Goal: Task Accomplishment & Management: Manage account settings

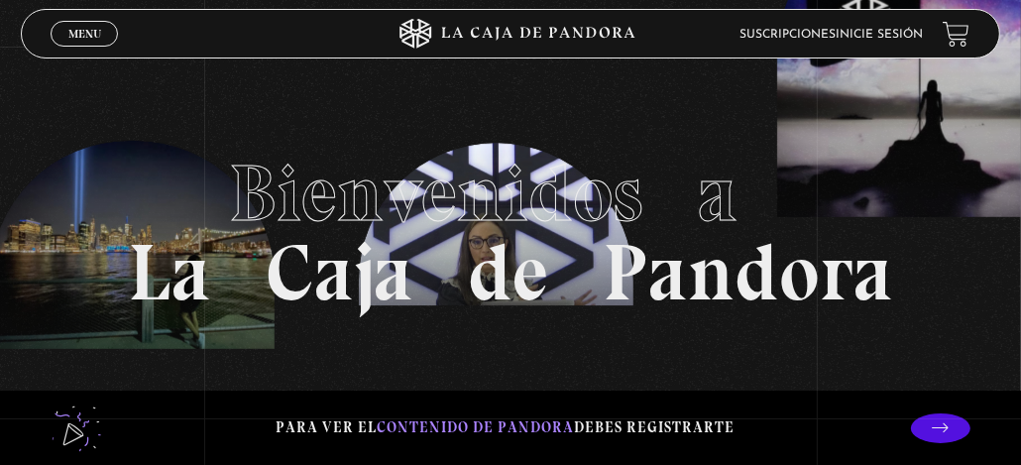
click at [882, 40] on link "Inicie sesión" at bounding box center [878, 35] width 87 height 12
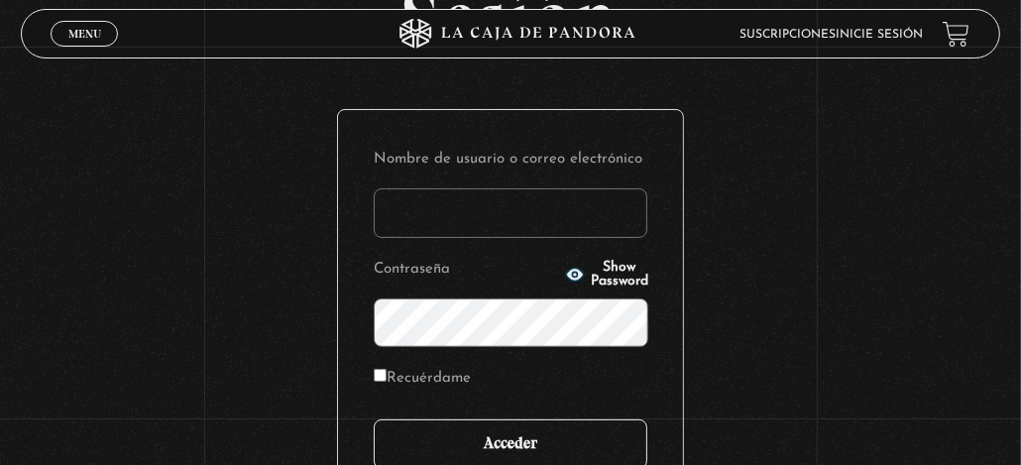
scroll to position [296, 0]
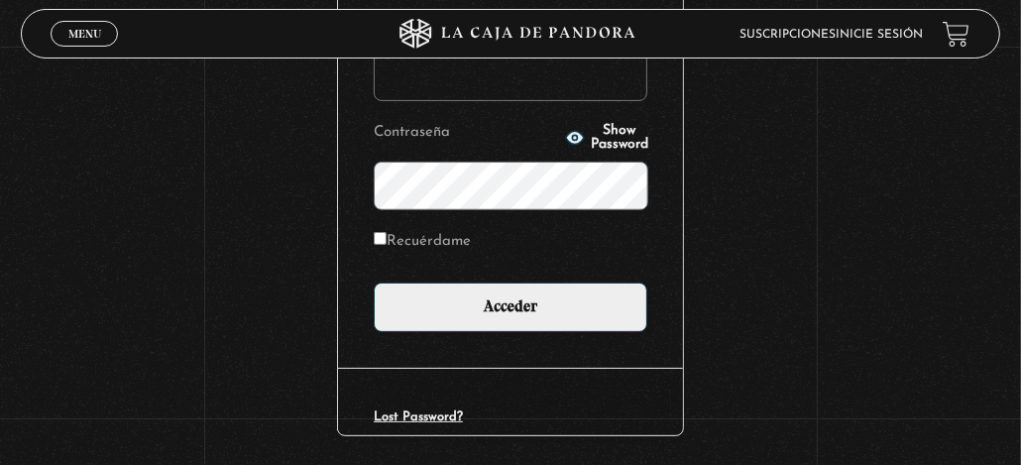
click at [473, 83] on input "Nombre de usuario o correo electrónico" at bounding box center [510, 77] width 273 height 50
type input "Rita Diaz"
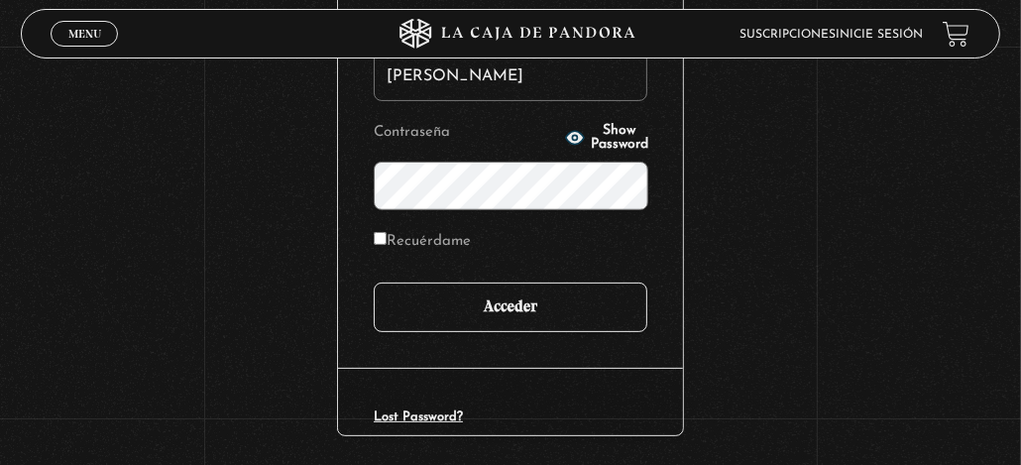
click at [511, 295] on input "Acceder" at bounding box center [510, 307] width 273 height 50
